Goal: Information Seeking & Learning: Learn about a topic

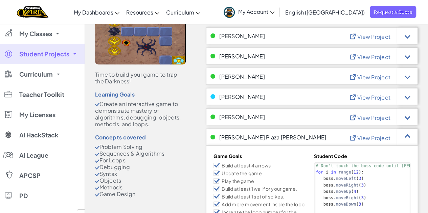
scroll to position [63, 0]
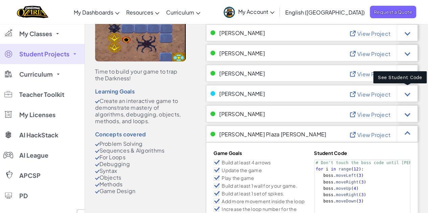
click at [406, 94] on div at bounding box center [407, 94] width 6 height 6
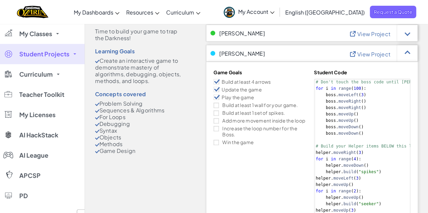
scroll to position [107, 0]
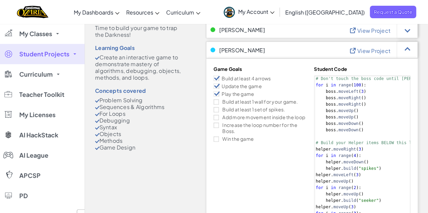
click at [406, 50] on div at bounding box center [407, 50] width 6 height 6
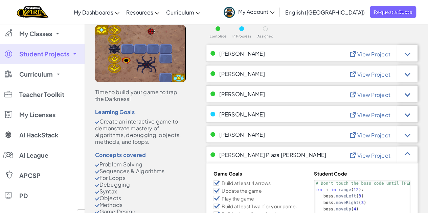
scroll to position [48, 0]
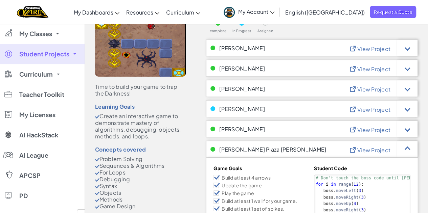
click at [405, 152] on div at bounding box center [407, 149] width 20 height 17
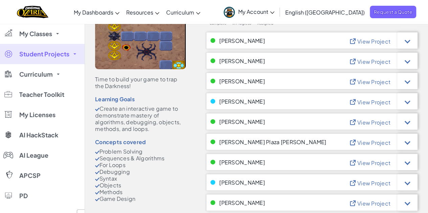
scroll to position [0, 0]
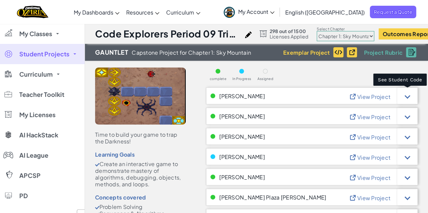
click at [406, 97] on div at bounding box center [407, 96] width 6 height 6
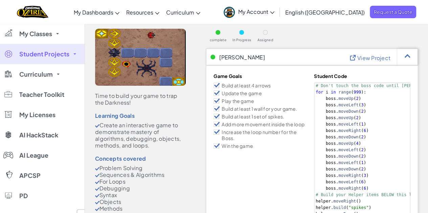
scroll to position [32, 0]
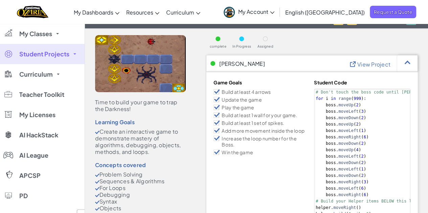
click at [376, 62] on span "View Project" at bounding box center [373, 64] width 33 height 7
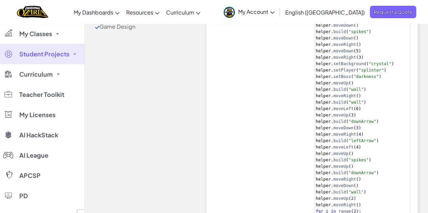
scroll to position [0, 0]
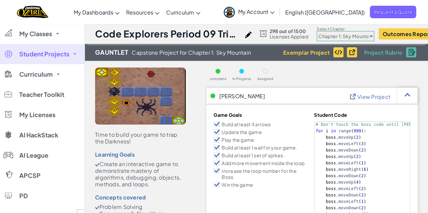
click at [0, 0] on link "Ozaria Teacher Dashboard" at bounding box center [0, 0] width 0 height 0
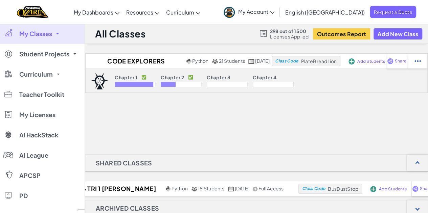
click at [123, 79] on p "Chapter 1" at bounding box center [126, 77] width 23 height 5
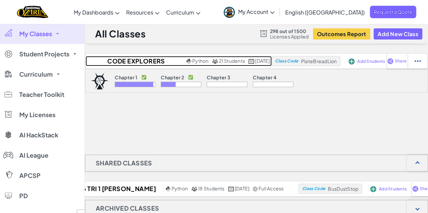
click at [139, 61] on h2 "Code Explorers Period 09 Trimester 1" at bounding box center [135, 61] width 99 height 10
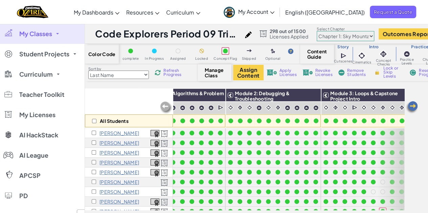
scroll to position [0, 70]
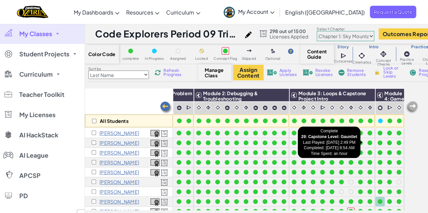
click at [377, 143] on div at bounding box center [379, 143] width 5 height 5
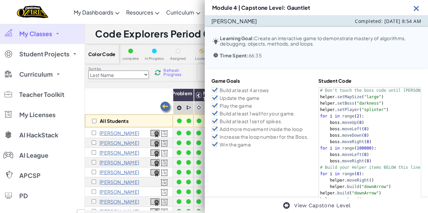
click at [415, 10] on img at bounding box center [416, 8] width 8 height 8
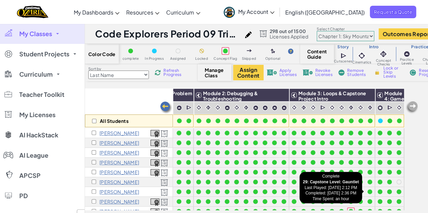
click at [377, 191] on div at bounding box center [379, 192] width 5 height 5
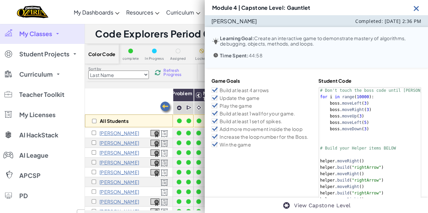
click at [414, 8] on img at bounding box center [416, 8] width 8 height 8
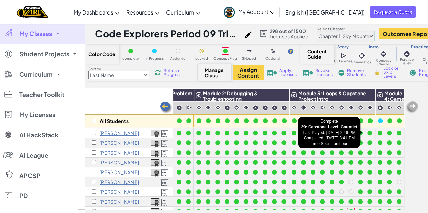
click at [377, 134] on div at bounding box center [379, 133] width 5 height 5
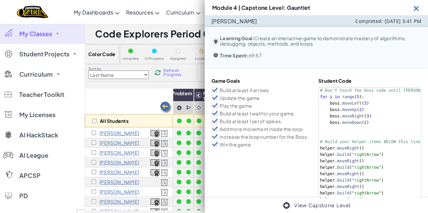
click at [417, 7] on img at bounding box center [416, 8] width 8 height 8
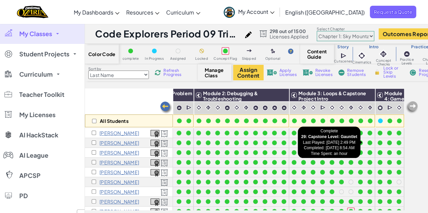
click at [377, 142] on div at bounding box center [379, 143] width 5 height 5
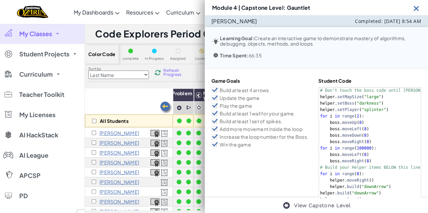
click at [417, 8] on img at bounding box center [416, 8] width 8 height 8
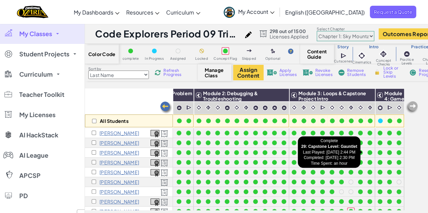
click at [377, 150] on div at bounding box center [379, 152] width 5 height 5
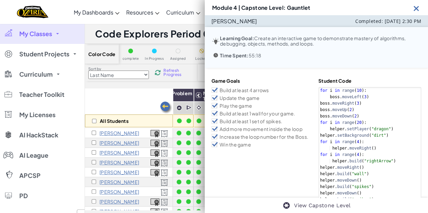
click at [412, 11] on img at bounding box center [416, 8] width 8 height 8
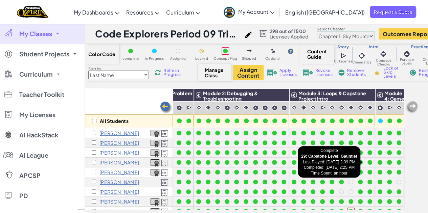
click at [377, 161] on div at bounding box center [379, 162] width 5 height 5
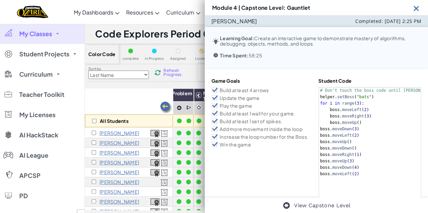
click at [415, 9] on img at bounding box center [416, 8] width 8 height 8
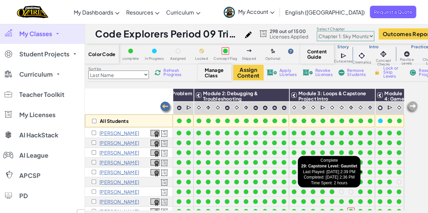
click at [377, 171] on div at bounding box center [379, 172] width 7 height 7
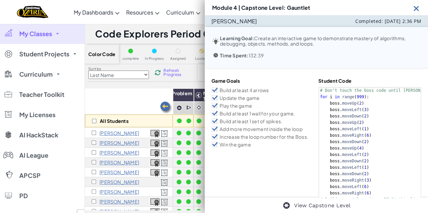
click at [418, 4] on img at bounding box center [416, 8] width 8 height 8
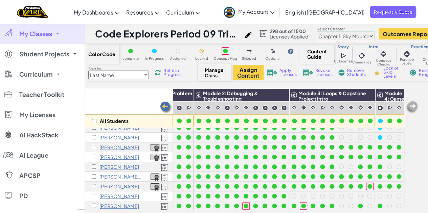
scroll to position [95, 70]
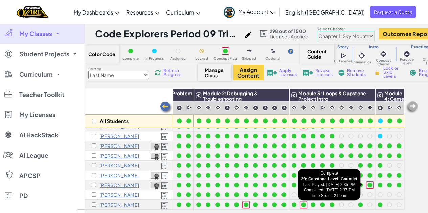
click at [377, 185] on div at bounding box center [379, 185] width 5 height 5
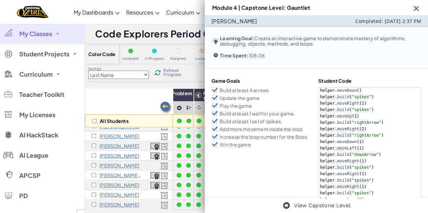
click at [415, 8] on img at bounding box center [416, 8] width 8 height 8
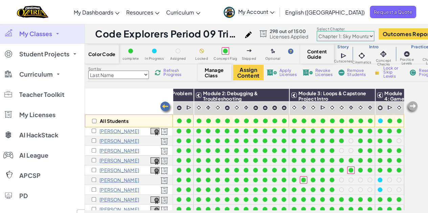
scroll to position [41, 70]
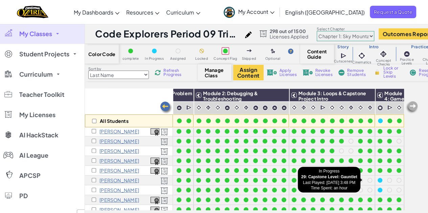
click at [377, 181] on div at bounding box center [379, 180] width 5 height 5
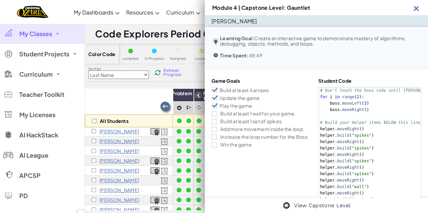
click at [413, 8] on img at bounding box center [416, 8] width 8 height 8
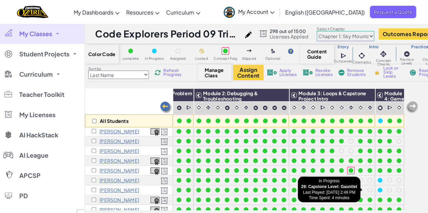
click at [377, 190] on div at bounding box center [379, 190] width 5 height 5
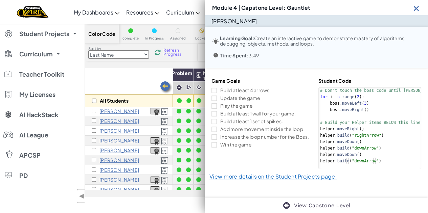
scroll to position [0, 0]
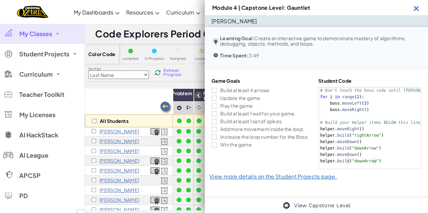
click at [417, 6] on img at bounding box center [416, 8] width 8 height 8
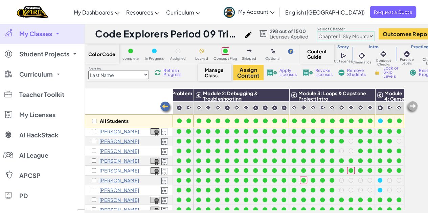
click at [377, 180] on div at bounding box center [379, 180] width 5 height 5
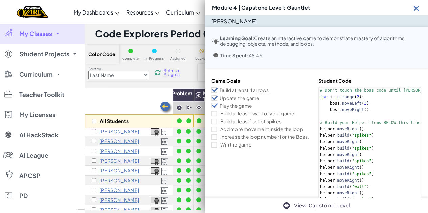
click at [414, 11] on img at bounding box center [416, 8] width 8 height 8
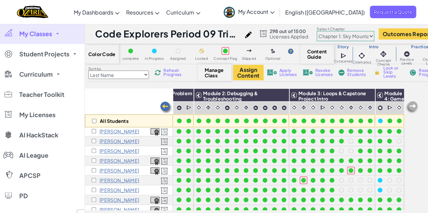
click at [377, 180] on div at bounding box center [379, 180] width 5 height 5
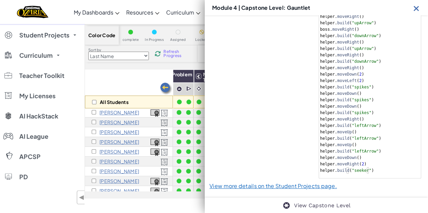
scroll to position [19, 0]
click at [416, 9] on img at bounding box center [416, 8] width 8 height 8
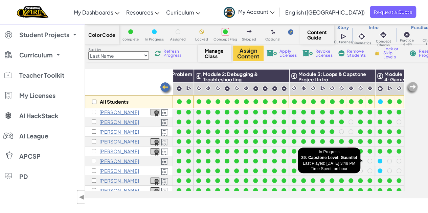
click at [377, 161] on div at bounding box center [379, 161] width 5 height 5
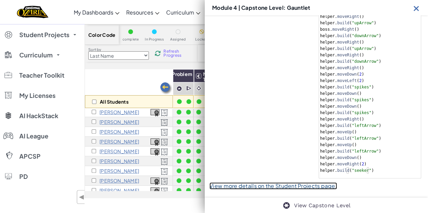
click at [272, 187] on link "View more details on the Student Projects page." at bounding box center [272, 185] width 127 height 7
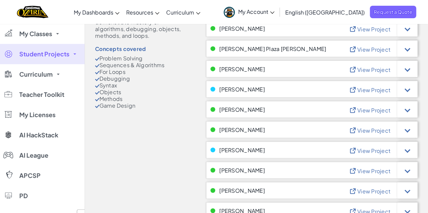
scroll to position [149, 0]
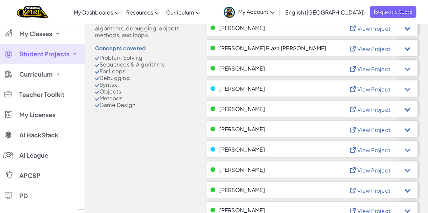
click at [369, 88] on span "View Project" at bounding box center [373, 89] width 33 height 7
click at [366, 150] on span "View Project" at bounding box center [373, 150] width 33 height 7
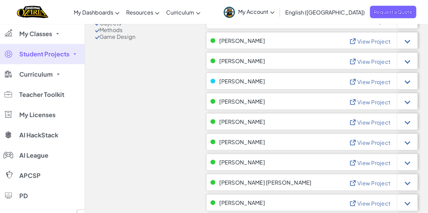
scroll to position [220, 0]
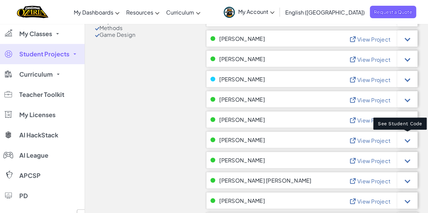
click at [406, 143] on div at bounding box center [407, 139] width 20 height 17
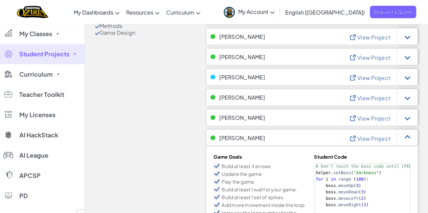
scroll to position [224, 0]
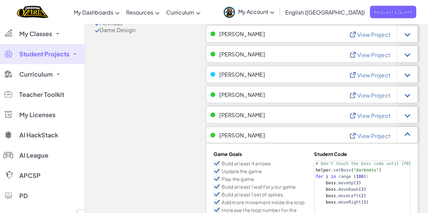
click at [367, 134] on span "View Project" at bounding box center [373, 135] width 33 height 7
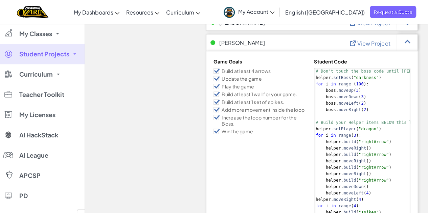
scroll to position [314, 0]
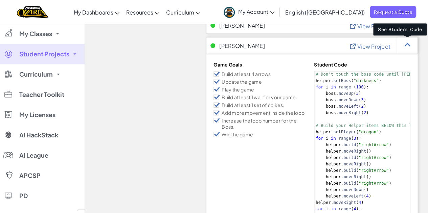
click at [412, 43] on div at bounding box center [407, 45] width 20 height 17
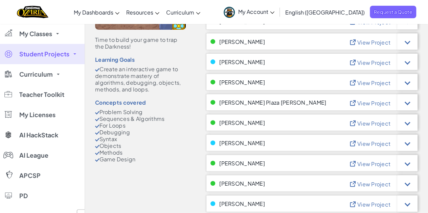
scroll to position [81, 0]
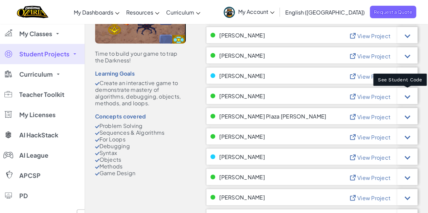
click at [407, 95] on div at bounding box center [407, 96] width 6 height 6
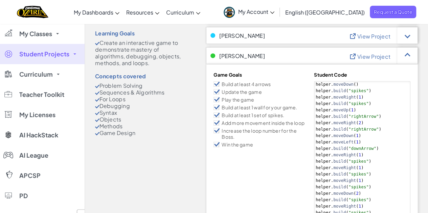
scroll to position [107, 0]
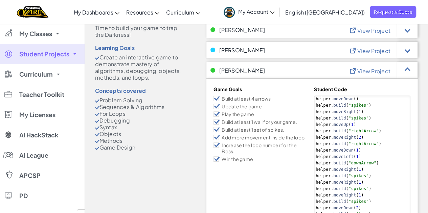
click at [362, 71] on span "View Project" at bounding box center [373, 71] width 33 height 7
click at [406, 73] on div at bounding box center [407, 70] width 20 height 17
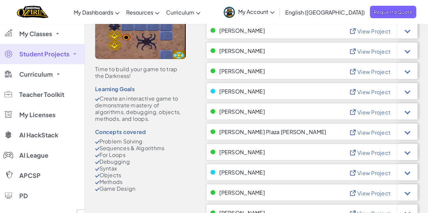
scroll to position [68, 0]
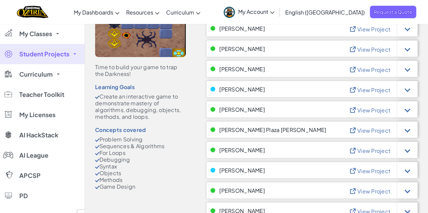
click at [401, 52] on div at bounding box center [407, 48] width 20 height 17
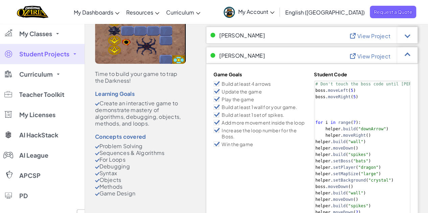
scroll to position [55, 0]
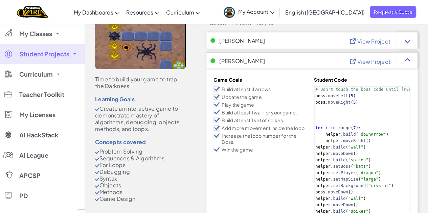
click at [373, 64] on span "View Project" at bounding box center [373, 61] width 33 height 7
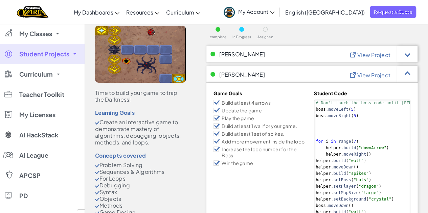
scroll to position [40, 0]
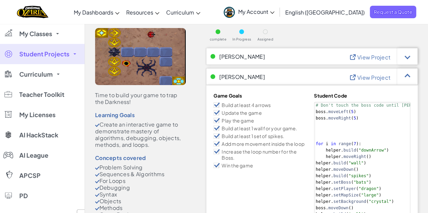
click at [364, 77] on span "View Project" at bounding box center [373, 77] width 33 height 7
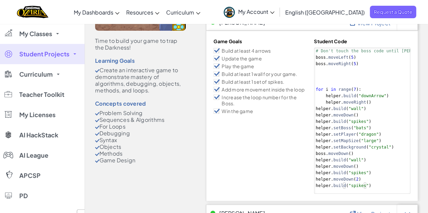
scroll to position [82, 0]
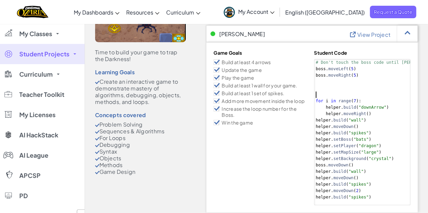
click at [330, 94] on div "# Don't touch the boss code until Vega says you're ready!b boss . moveLeft ( 5 …" at bounding box center [382, 136] width 137 height 154
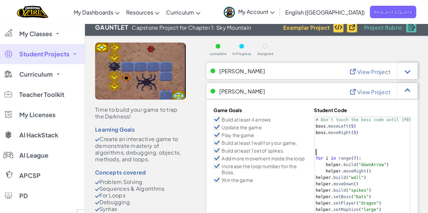
scroll to position [25, 0]
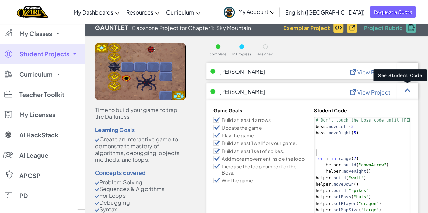
click at [408, 92] on div at bounding box center [407, 92] width 6 height 6
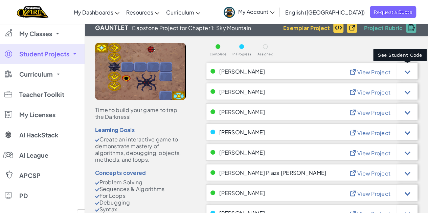
click at [407, 71] on div at bounding box center [407, 72] width 6 height 6
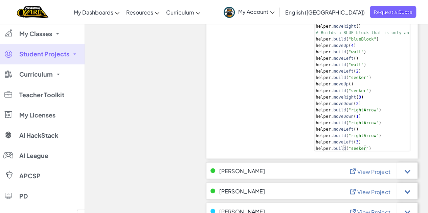
scroll to position [0, 0]
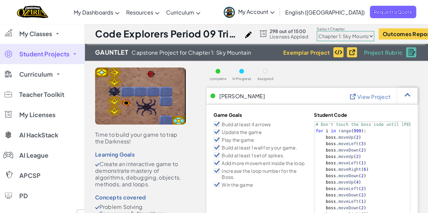
click at [366, 100] on div "View Project" at bounding box center [382, 96] width 69 height 17
click at [368, 96] on span "View Project" at bounding box center [373, 96] width 33 height 7
click at [411, 94] on div at bounding box center [407, 96] width 20 height 17
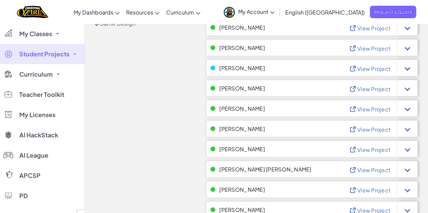
scroll to position [292, 0]
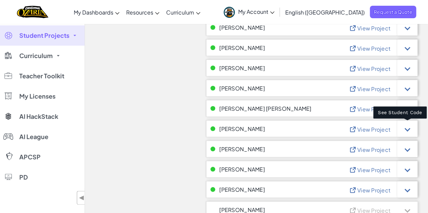
click at [407, 127] on div at bounding box center [407, 129] width 6 height 6
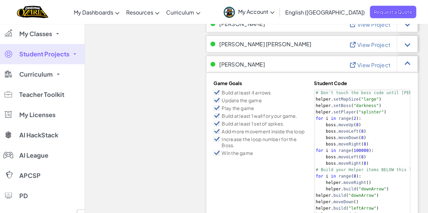
scroll to position [342, 0]
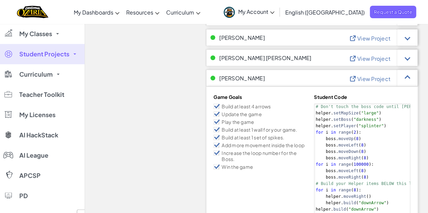
click at [365, 77] on span "View Project" at bounding box center [373, 78] width 33 height 7
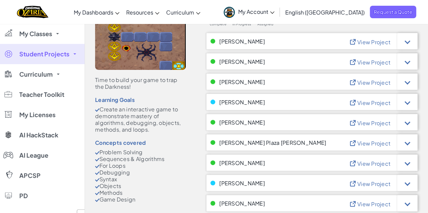
scroll to position [56, 0]
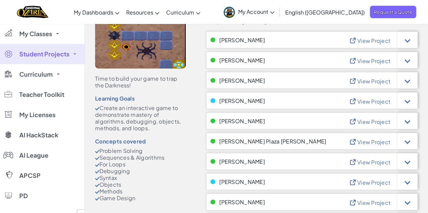
click at [366, 42] on span "View Project" at bounding box center [373, 40] width 33 height 7
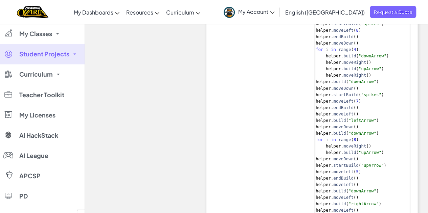
scroll to position [0, 0]
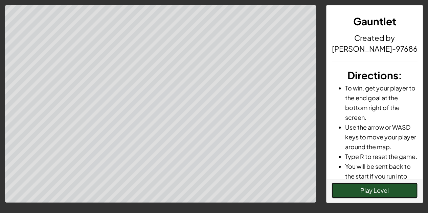
click at [342, 191] on button "Play Level" at bounding box center [374, 191] width 86 height 16
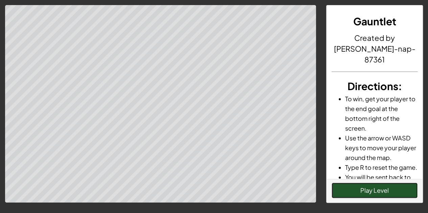
click at [345, 190] on button "Play Level" at bounding box center [374, 191] width 86 height 16
click at [361, 194] on button "Play Level" at bounding box center [374, 191] width 86 height 16
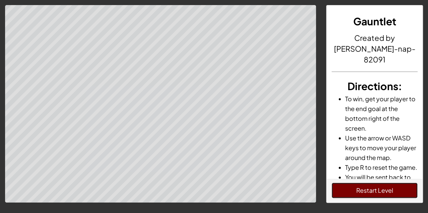
click at [341, 193] on button "Restart Level" at bounding box center [374, 191] width 86 height 16
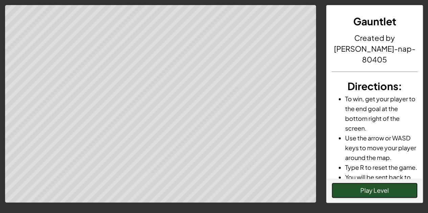
click at [381, 192] on button "Play Level" at bounding box center [374, 191] width 86 height 16
click at [384, 193] on button "Play Level" at bounding box center [374, 191] width 86 height 16
click at [364, 188] on button "Play Level" at bounding box center [374, 191] width 86 height 16
click at [357, 191] on button "Play Level" at bounding box center [374, 191] width 86 height 16
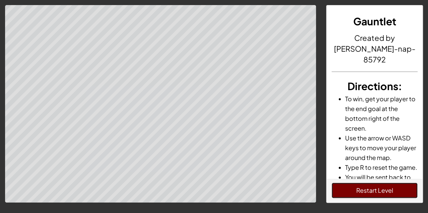
click at [374, 196] on button "Restart Level" at bounding box center [374, 191] width 86 height 16
click at [369, 187] on button "Restart Level" at bounding box center [374, 191] width 86 height 16
click at [383, 196] on button "Restart Level" at bounding box center [374, 191] width 86 height 16
click at [355, 204] on div "Gauntlet Created by [PERSON_NAME]-nap-85792 Directions : To win, get your playe…" at bounding box center [214, 139] width 428 height 278
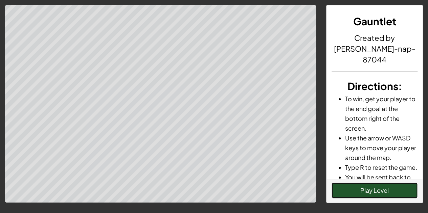
click at [358, 191] on button "Play Level" at bounding box center [374, 191] width 86 height 16
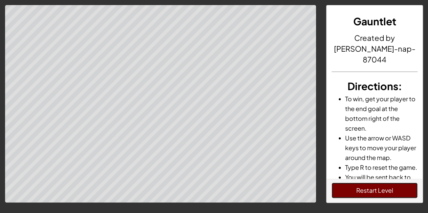
click at [358, 191] on button "Restart Level" at bounding box center [374, 191] width 86 height 16
